Goal: Task Accomplishment & Management: Manage account settings

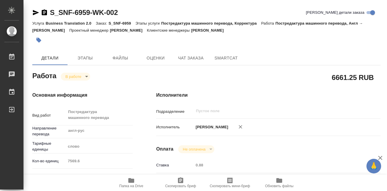
type textarea "x"
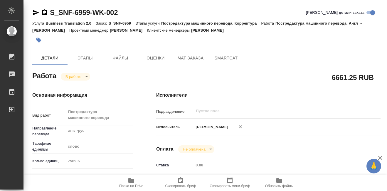
type textarea "x"
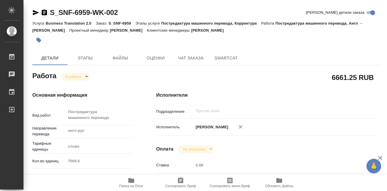
type textarea "x"
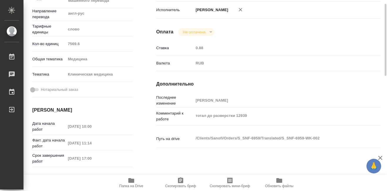
scroll to position [88, 0]
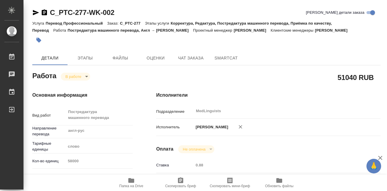
type textarea "x"
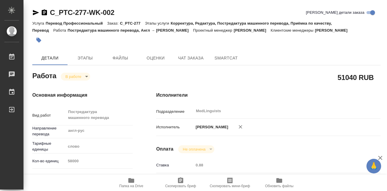
type textarea "x"
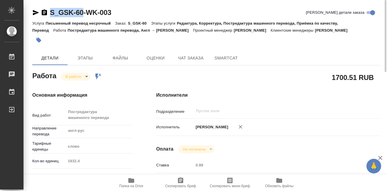
drag, startPoint x: 51, startPoint y: 6, endPoint x: 83, endPoint y: 14, distance: 33.7
copy link "S_GSK-60"
click at [133, 182] on icon "button" at bounding box center [131, 181] width 6 height 5
click at [129, 181] on icon "button" at bounding box center [131, 181] width 6 height 5
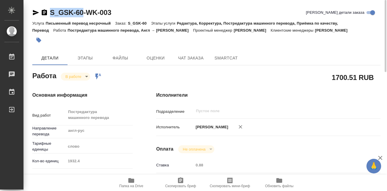
click at [87, 75] on body "🙏 .cls-1 fill:#fff; AWATERA [PERSON_NAME] 0 Чаты График Выйти S_GSK-60-WK-003 К…" at bounding box center [193, 95] width 387 height 191
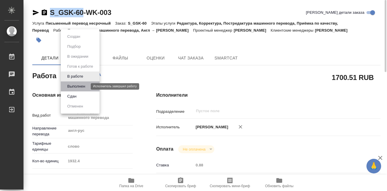
click at [78, 89] on button "Выполнен" at bounding box center [75, 86] width 21 height 6
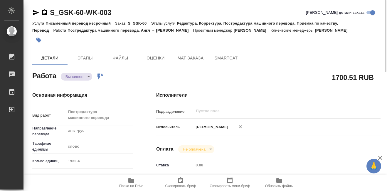
type textarea "x"
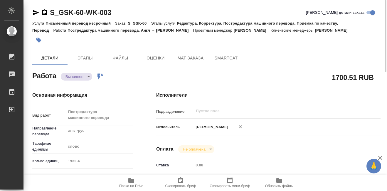
type textarea "x"
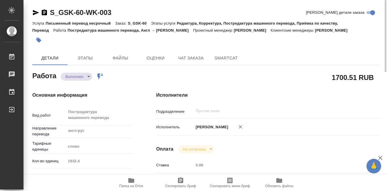
type textarea "x"
